Goal: Information Seeking & Learning: Find specific fact

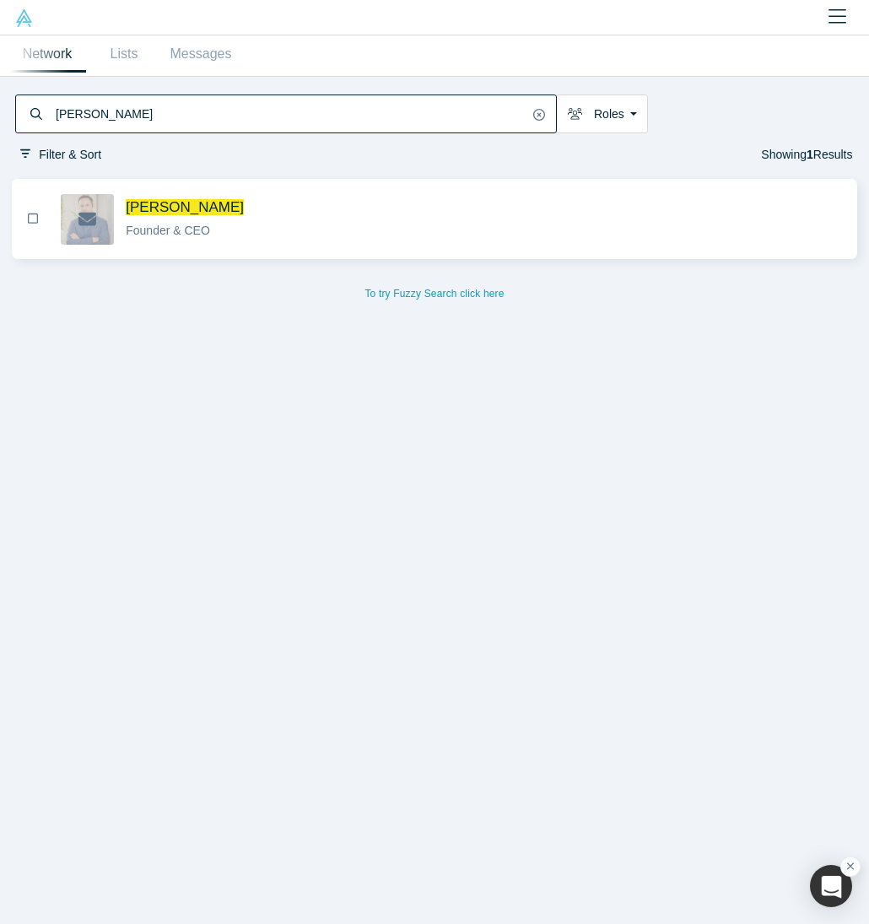
drag, startPoint x: 106, startPoint y: 111, endPoint x: -84, endPoint y: 110, distance: 190.6
click at [0, 110] on html "Onboarding People Startups Resources Demo Day Events Slack Contact Us GDPR View…" at bounding box center [434, 462] width 869 height 924
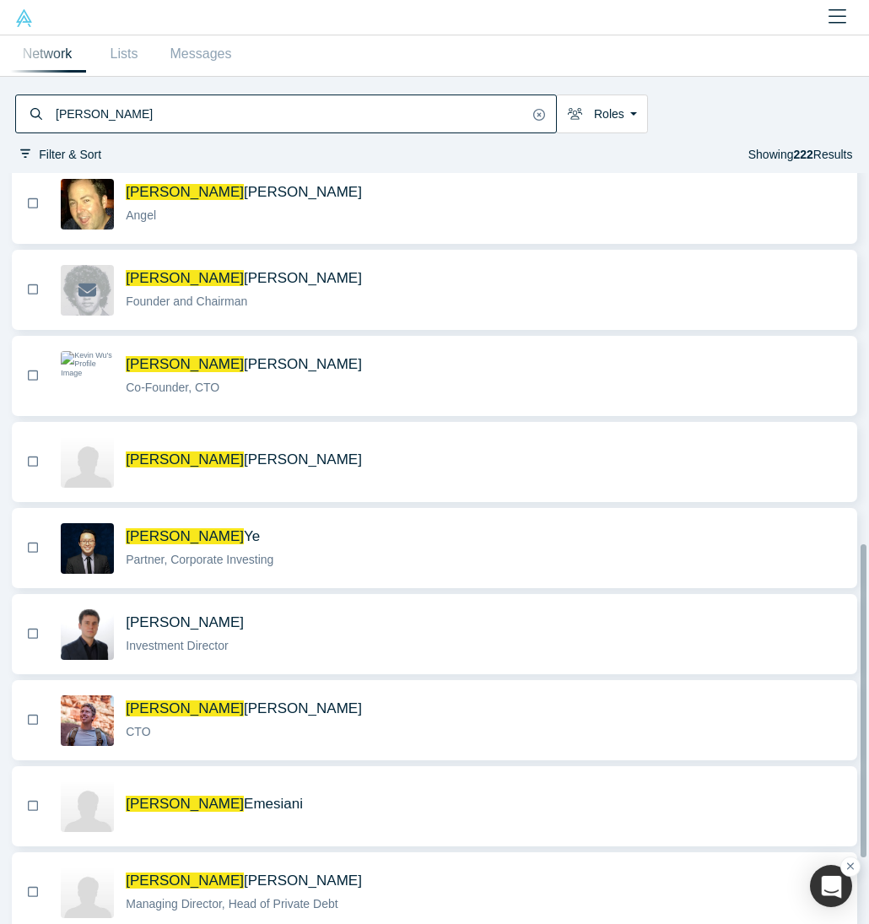
scroll to position [876, 0]
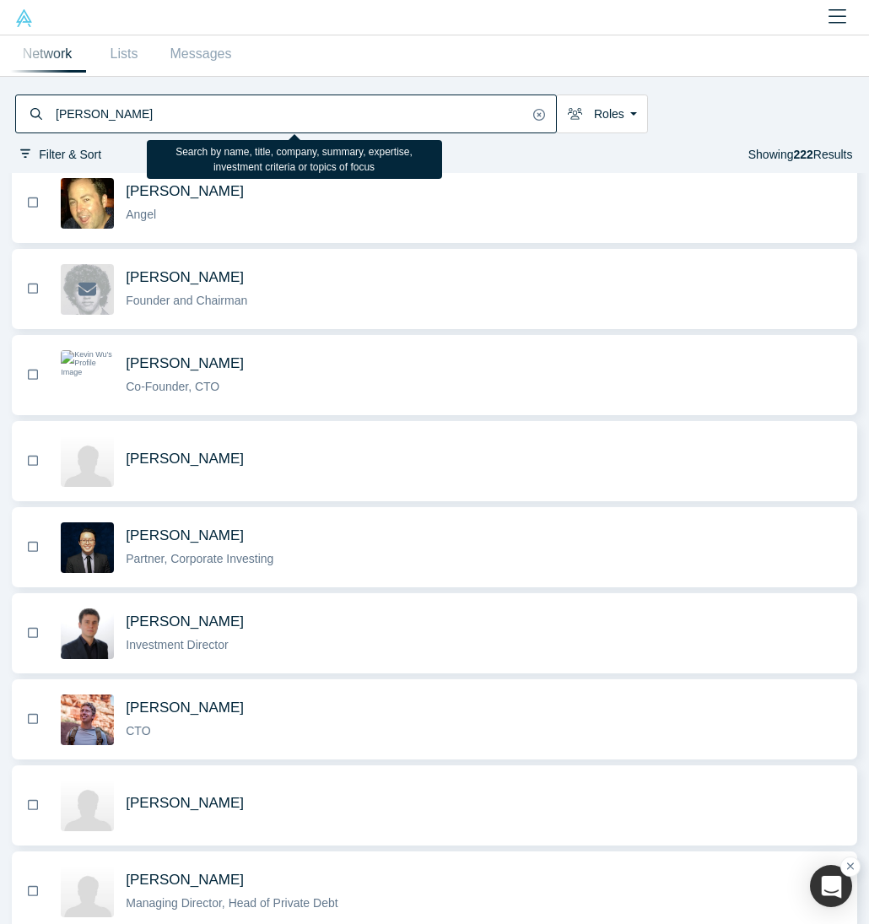
type input "[PERSON_NAME]"
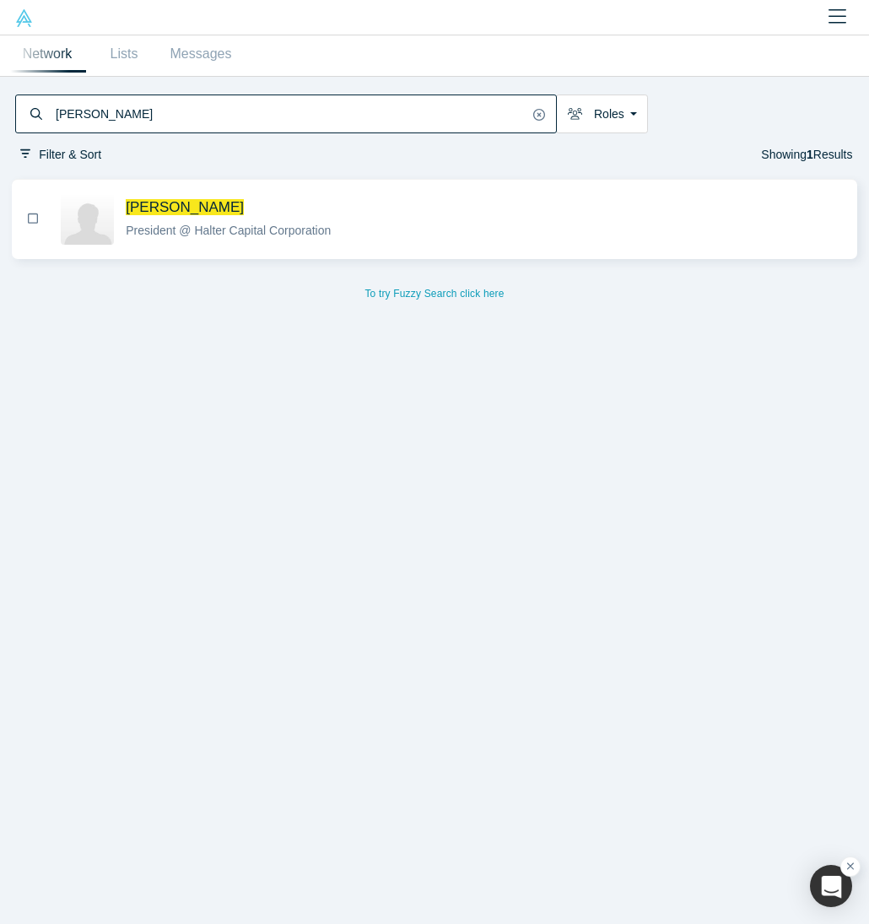
click at [267, 218] on div "[PERSON_NAME] President @ Halter Capital Corporation" at bounding box center [484, 218] width 717 height 41
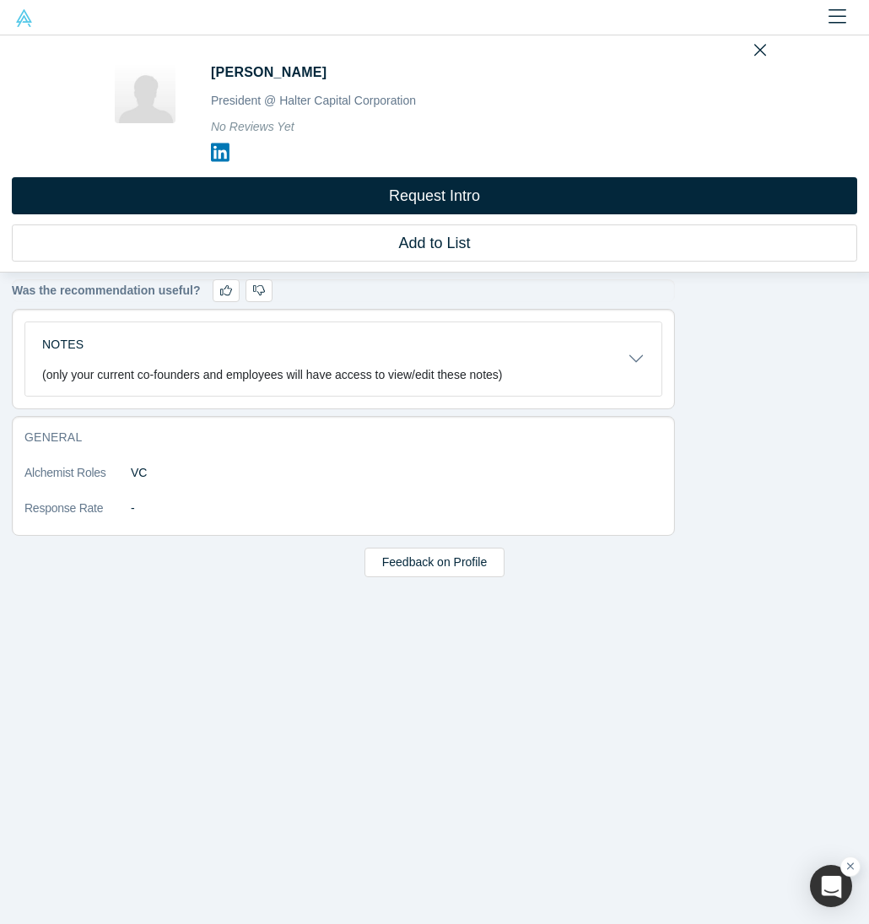
click at [213, 152] on icon at bounding box center [220, 152] width 19 height 21
